Goal: Information Seeking & Learning: Learn about a topic

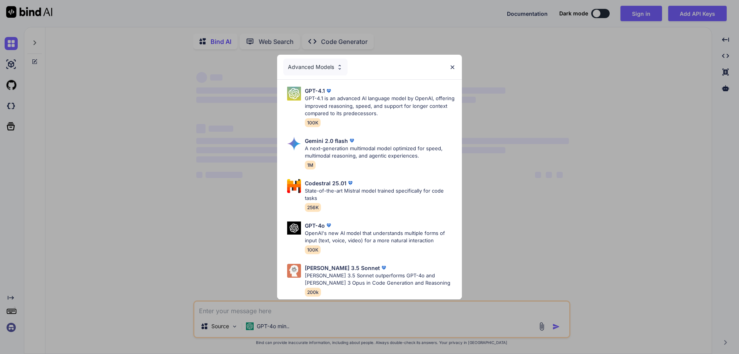
click at [454, 69] on img at bounding box center [452, 67] width 7 height 7
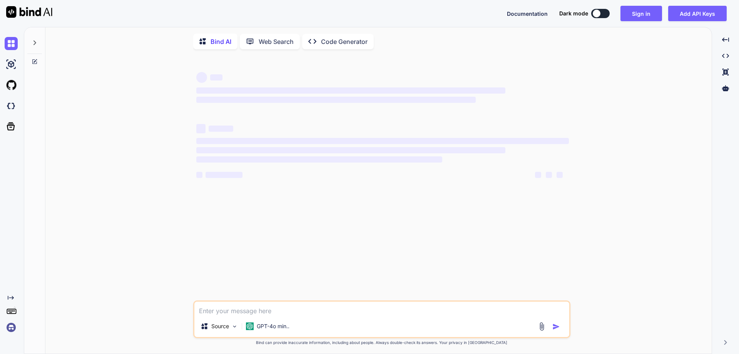
type textarea "x"
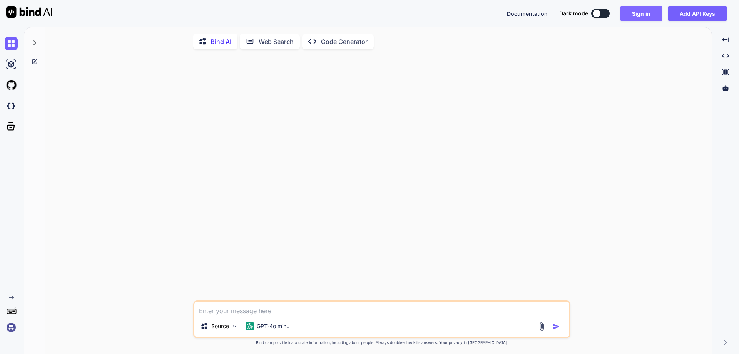
click at [632, 13] on button "Sign in" at bounding box center [641, 13] width 42 height 15
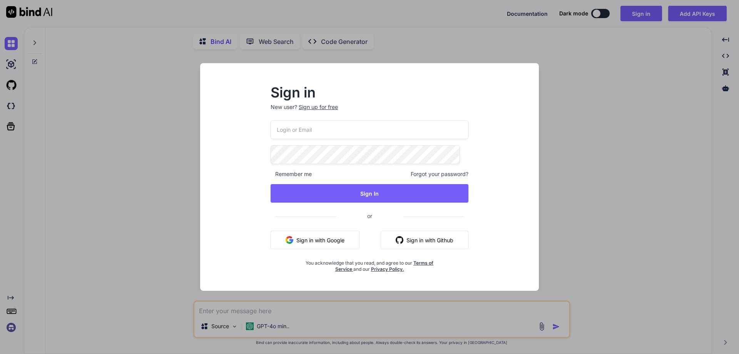
click at [327, 127] on input "email" at bounding box center [370, 129] width 198 height 19
paste input "[EMAIL_ADDRESS][DOMAIN_NAME]"
type input "[EMAIL_ADDRESS][DOMAIN_NAME]"
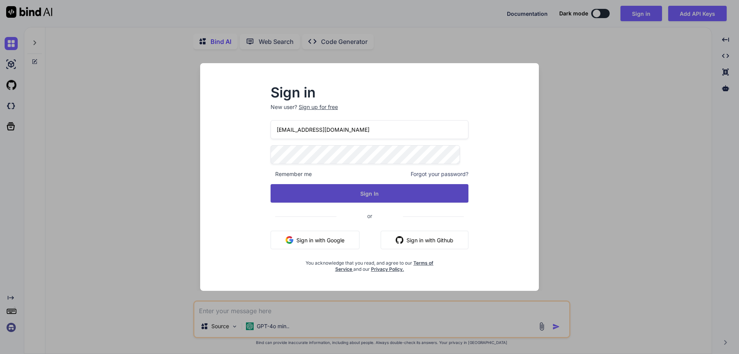
click at [361, 192] on button "Sign In" at bounding box center [370, 193] width 198 height 18
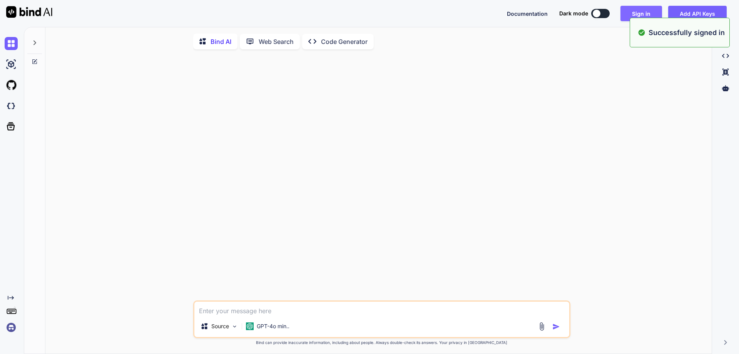
click at [642, 13] on button "Sign in" at bounding box center [641, 13] width 42 height 15
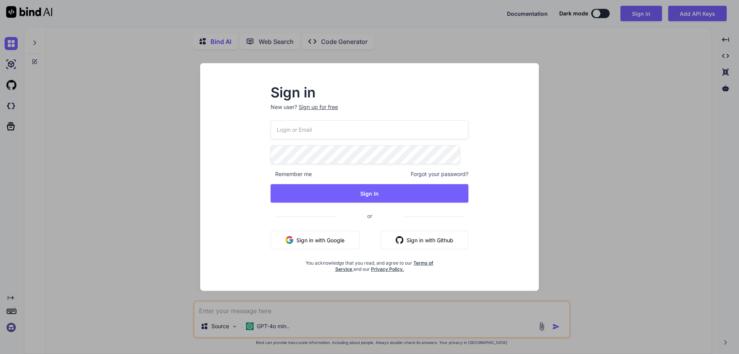
click at [346, 122] on input "email" at bounding box center [370, 129] width 198 height 19
paste input "[EMAIL_ADDRESS][DOMAIN_NAME]"
type input "[EMAIL_ADDRESS][DOMAIN_NAME]"
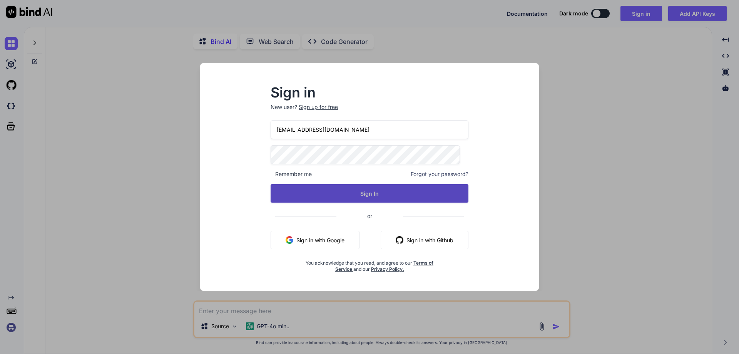
click at [354, 193] on button "Sign In" at bounding box center [370, 193] width 198 height 18
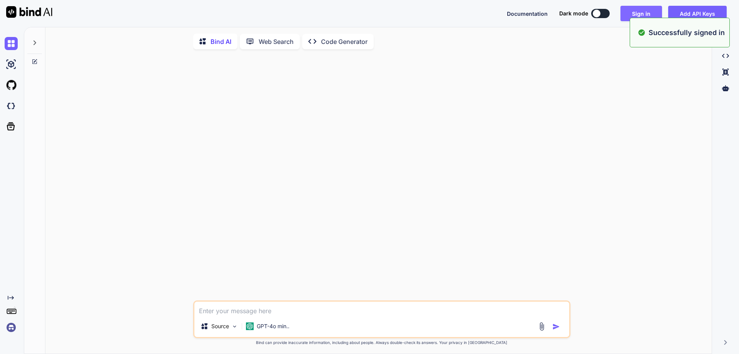
click at [642, 10] on button "Sign in" at bounding box center [641, 13] width 42 height 15
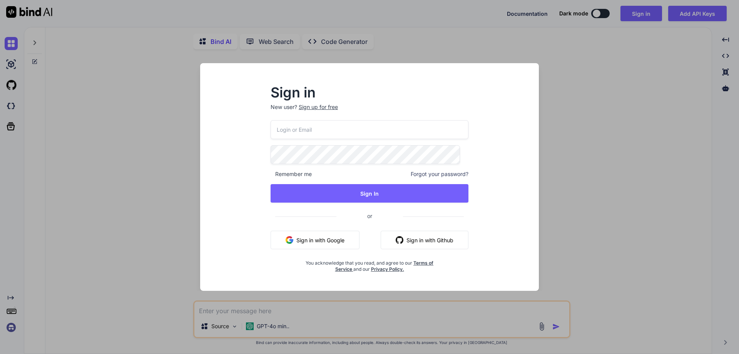
click at [361, 131] on input "email" at bounding box center [370, 129] width 198 height 19
paste input "[EMAIL_ADDRESS][DOMAIN_NAME]"
type input "[EMAIL_ADDRESS][DOMAIN_NAME]"
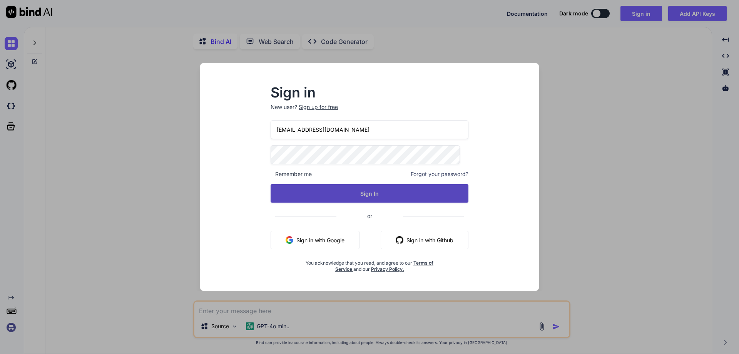
click at [357, 188] on button "Sign In" at bounding box center [370, 193] width 198 height 18
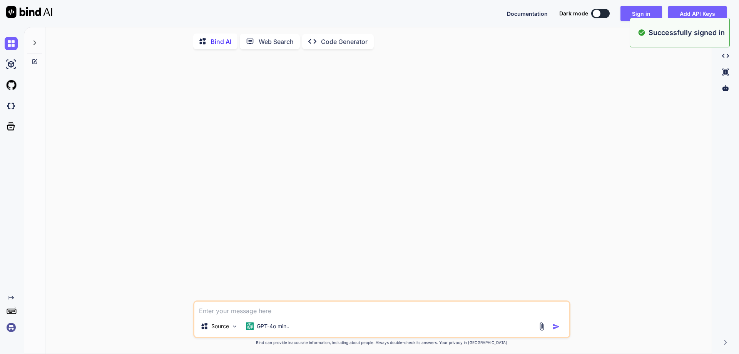
type textarea "x"
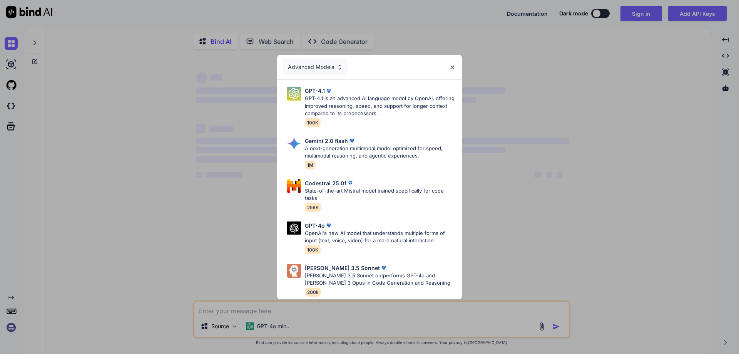
type textarea "x"
click at [451, 67] on img at bounding box center [452, 67] width 7 height 7
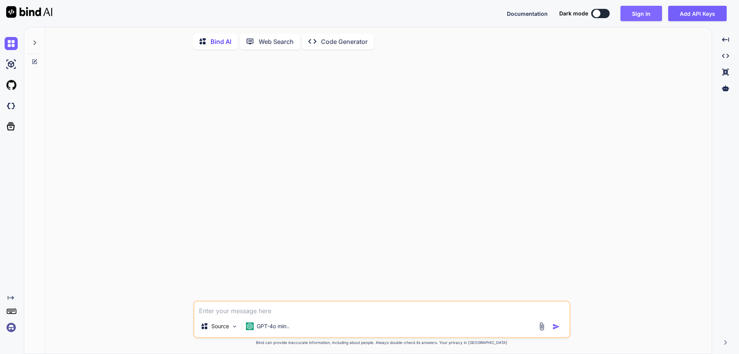
click at [633, 17] on button "Sign in" at bounding box center [641, 13] width 42 height 15
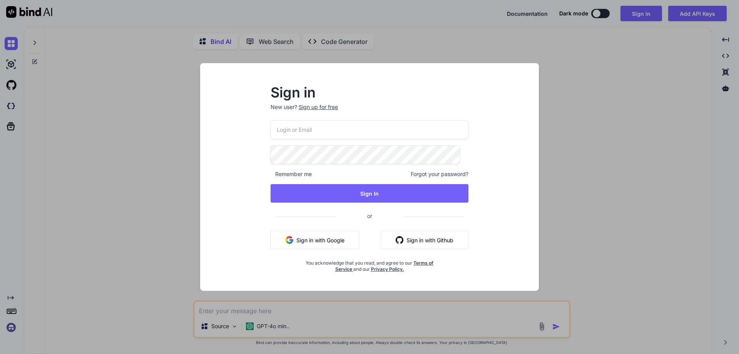
click at [354, 130] on input "email" at bounding box center [370, 129] width 198 height 19
paste input "[EMAIL_ADDRESS][DOMAIN_NAME]"
type input "[EMAIL_ADDRESS][DOMAIN_NAME]"
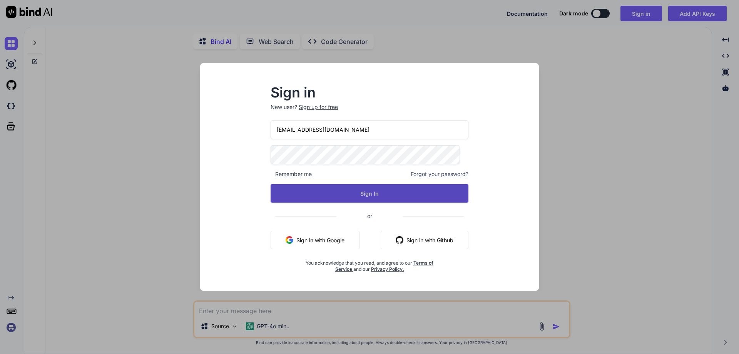
click at [354, 193] on button "Sign In" at bounding box center [370, 193] width 198 height 18
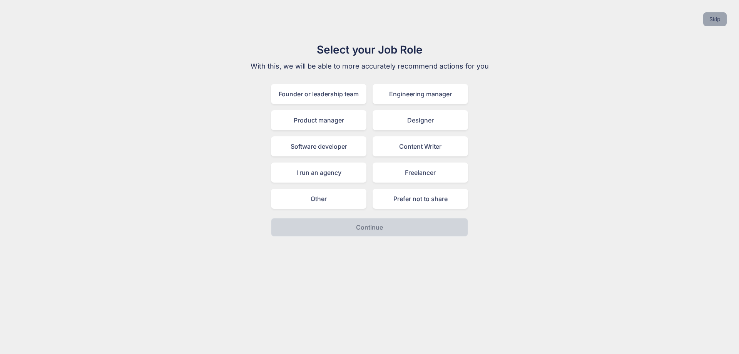
click at [710, 15] on button "Skip" at bounding box center [714, 19] width 23 height 14
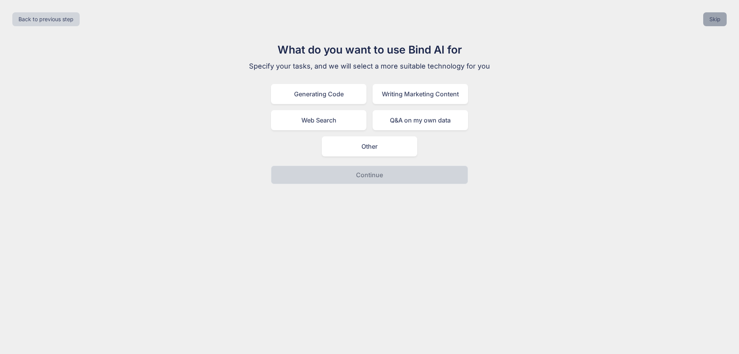
click at [711, 19] on button "Skip" at bounding box center [714, 19] width 23 height 14
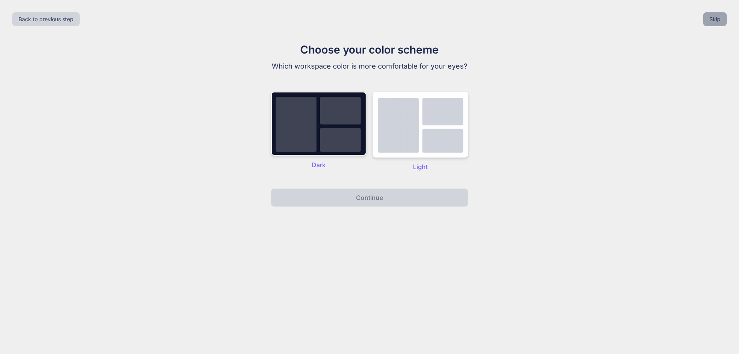
click at [711, 19] on button "Skip" at bounding box center [714, 19] width 23 height 14
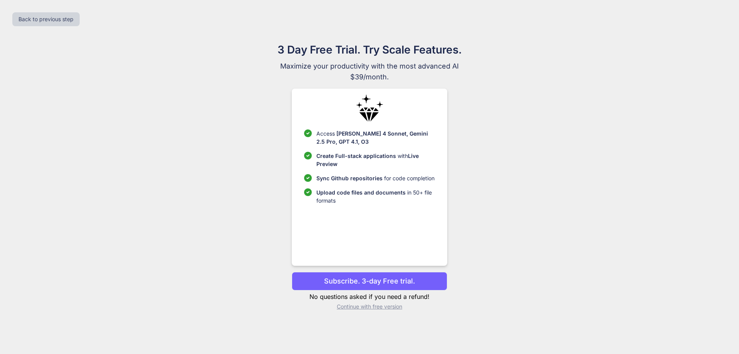
click at [359, 304] on p "Continue with free version" at bounding box center [369, 306] width 155 height 8
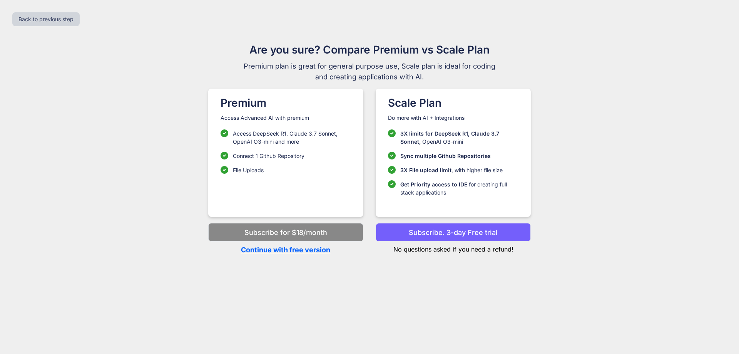
click at [283, 249] on p "Continue with free version" at bounding box center [285, 249] width 155 height 10
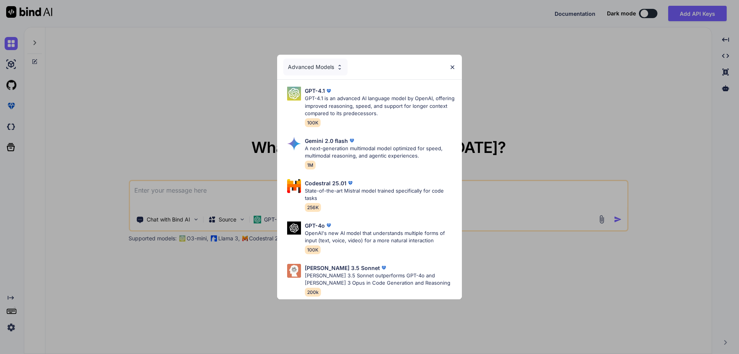
type textarea "x"
click at [451, 68] on img at bounding box center [452, 67] width 7 height 7
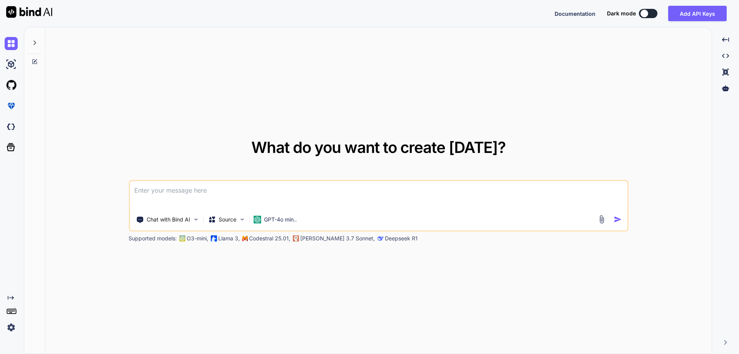
click at [227, 189] on textarea at bounding box center [379, 195] width 498 height 28
click at [220, 192] on textarea at bounding box center [379, 195] width 498 height 28
type textarea "H"
type textarea "How to create another database from exiting in sql server with data?"
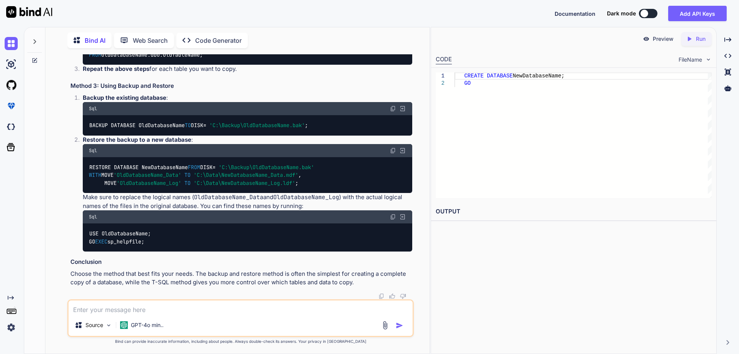
scroll to position [429, 0]
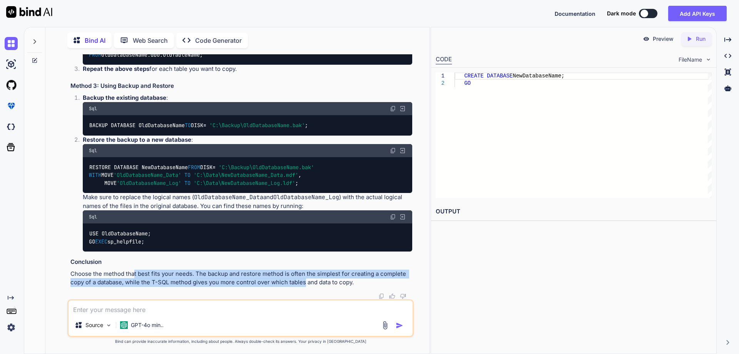
drag, startPoint x: 129, startPoint y: 275, endPoint x: 264, endPoint y: 281, distance: 135.6
click at [264, 281] on p "Choose the method that best fits your needs. The backup and restore method is o…" at bounding box center [241, 277] width 342 height 17
click at [265, 281] on p "Choose the method that best fits your needs. The backup and restore method is o…" at bounding box center [241, 277] width 342 height 17
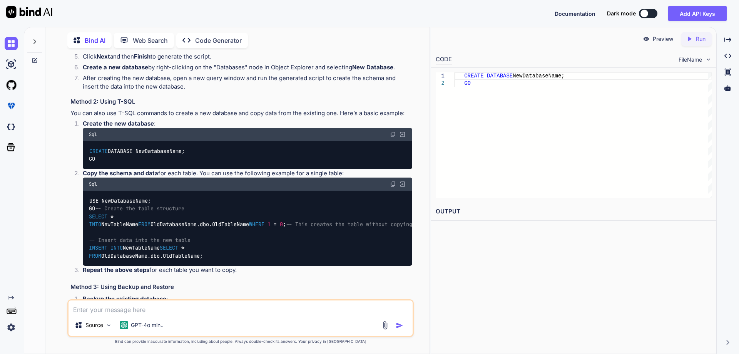
scroll to position [0, 0]
